Goal: Check status: Check status

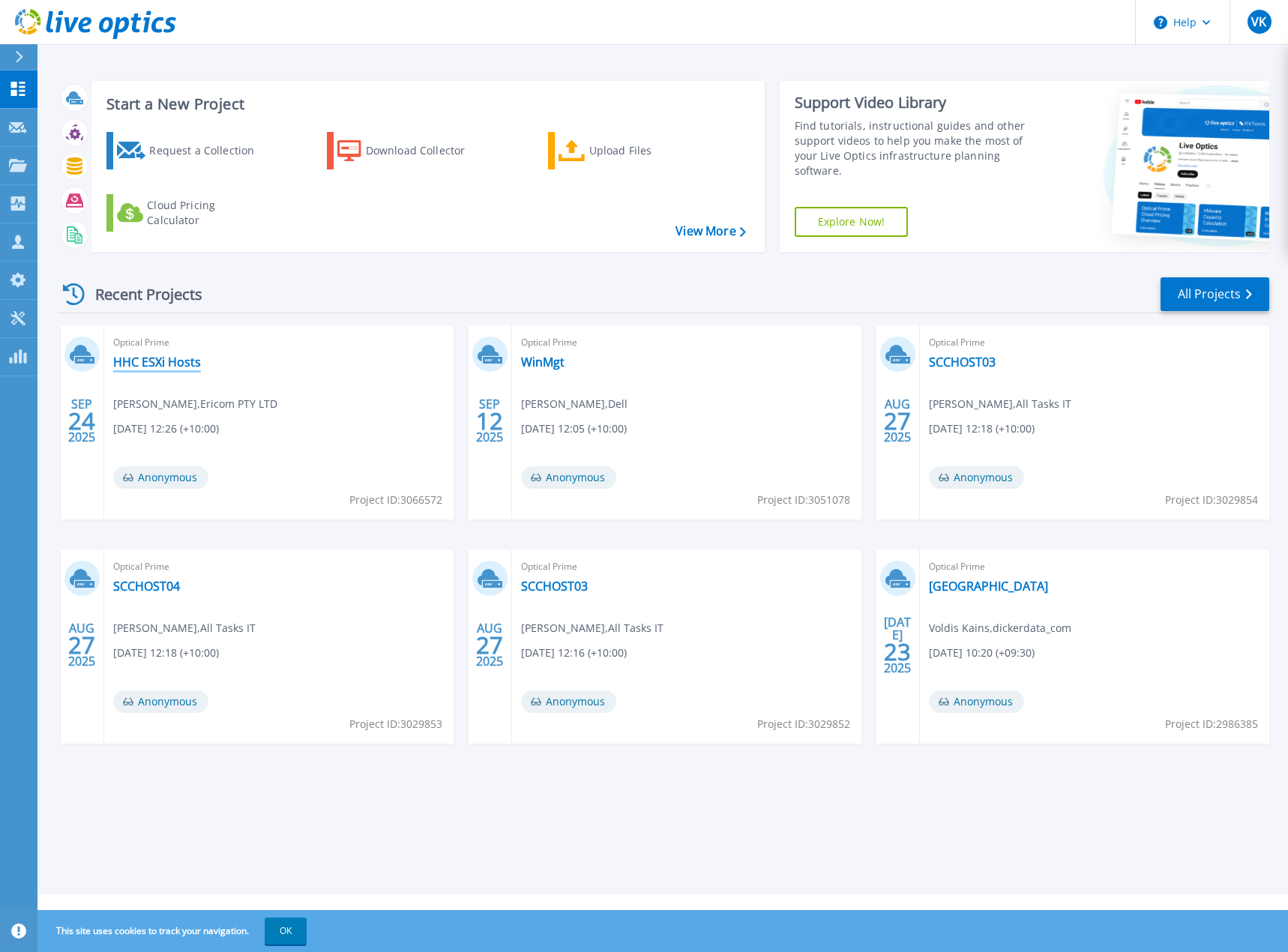
click at [195, 364] on link "HHC ESXi Hosts" at bounding box center [157, 362] width 87 height 15
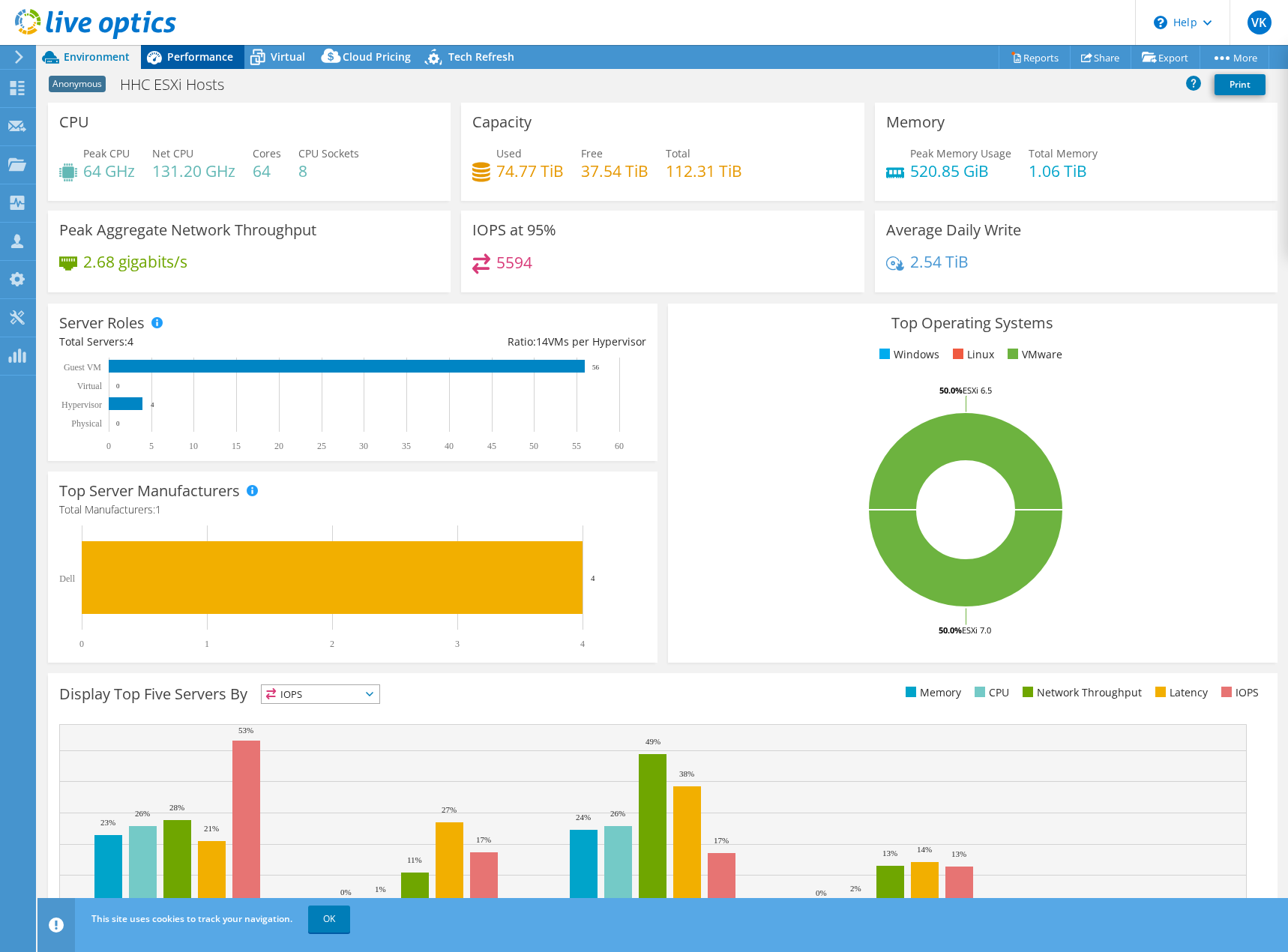
click at [218, 58] on span "Performance" at bounding box center [200, 56] width 66 height 14
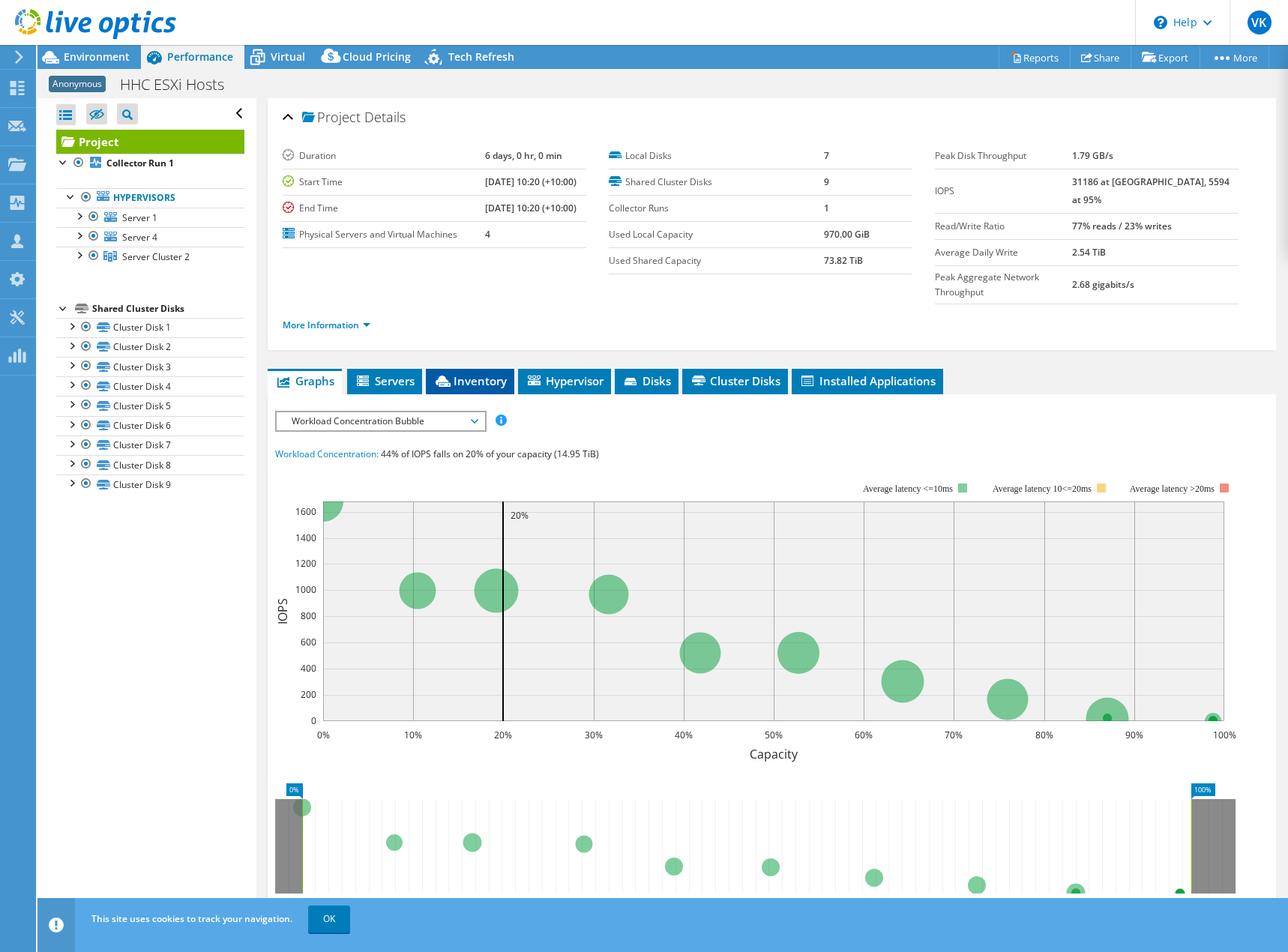
click at [465, 373] on span "Inventory" at bounding box center [470, 381] width 73 height 15
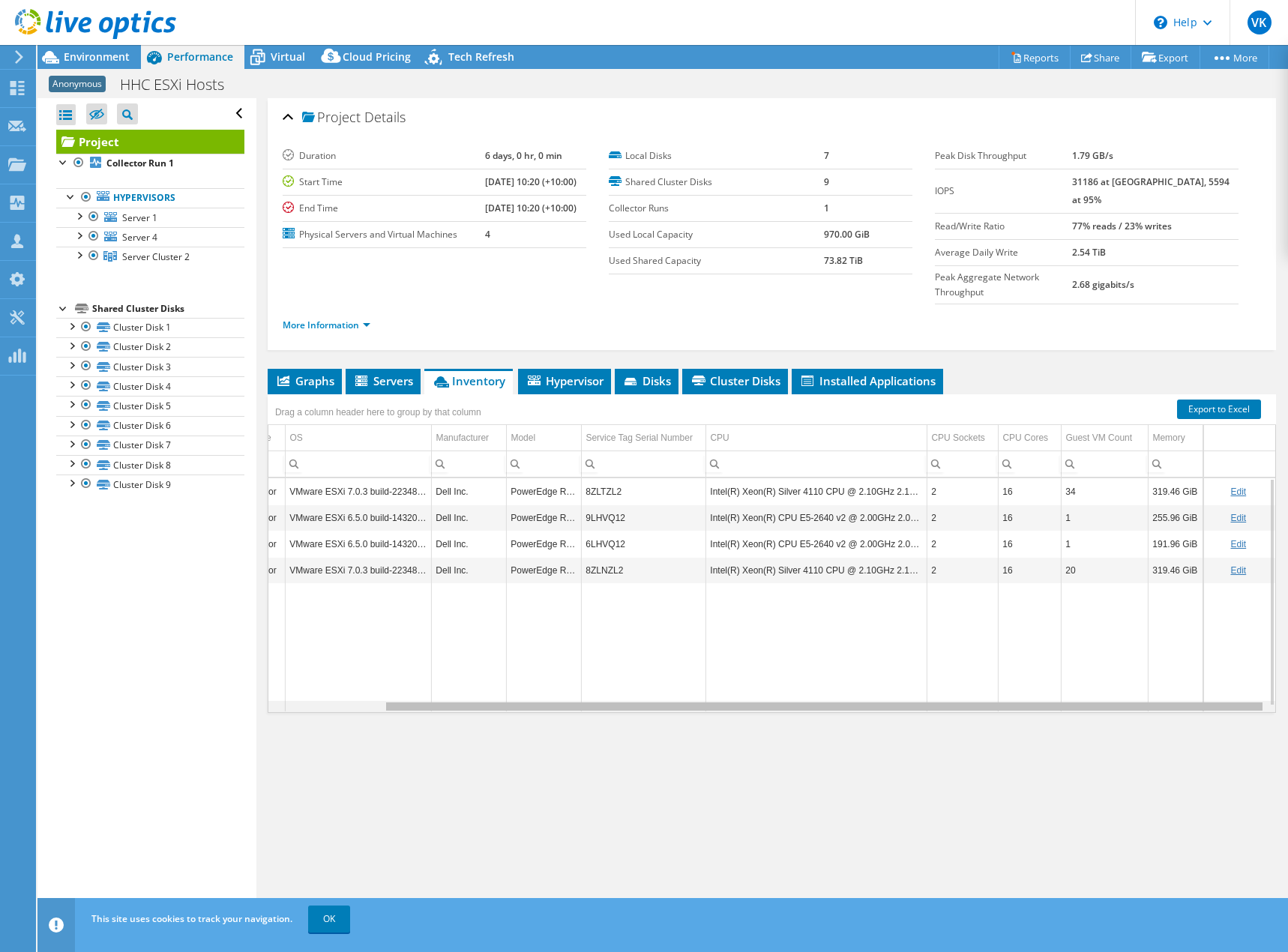
scroll to position [0, 132]
drag, startPoint x: 850, startPoint y: 677, endPoint x: 1027, endPoint y: 687, distance: 177.3
click at [1027, 687] on body "VK Partner Team Member Voldis Kains voldis.kains@dickerdata.com.au dickerdata_c…" at bounding box center [644, 476] width 1288 height 952
